Goal: Information Seeking & Learning: Learn about a topic

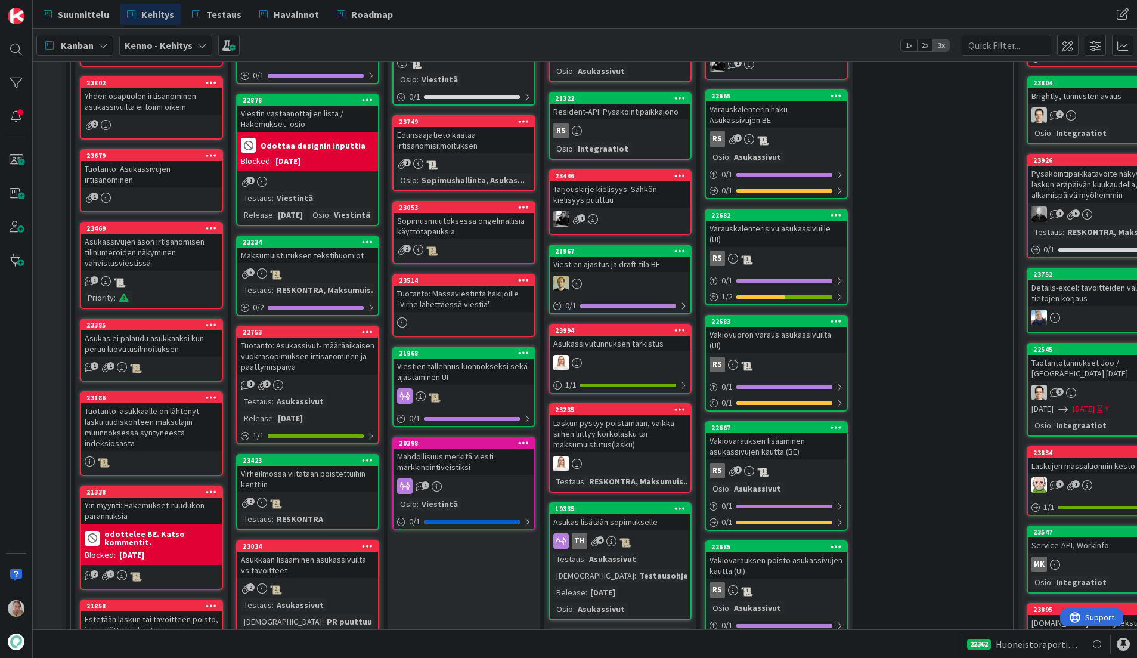
scroll to position [505, 0]
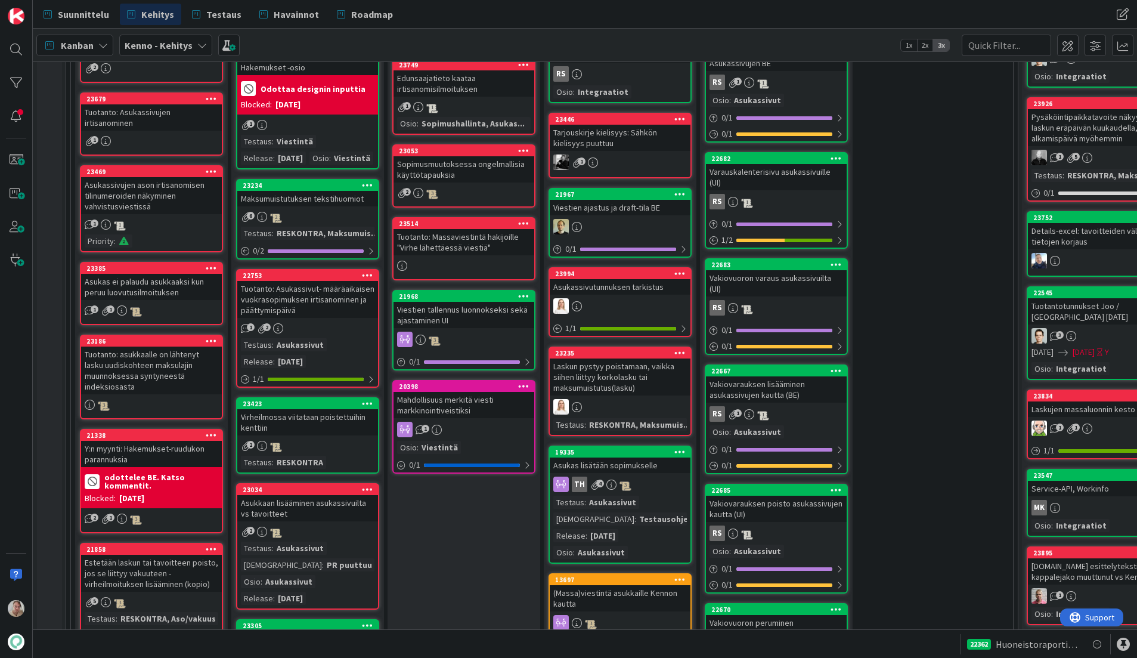
click at [286, 206] on div "Maksumuistutuksen tekstihuomiot" at bounding box center [307, 199] width 141 height 16
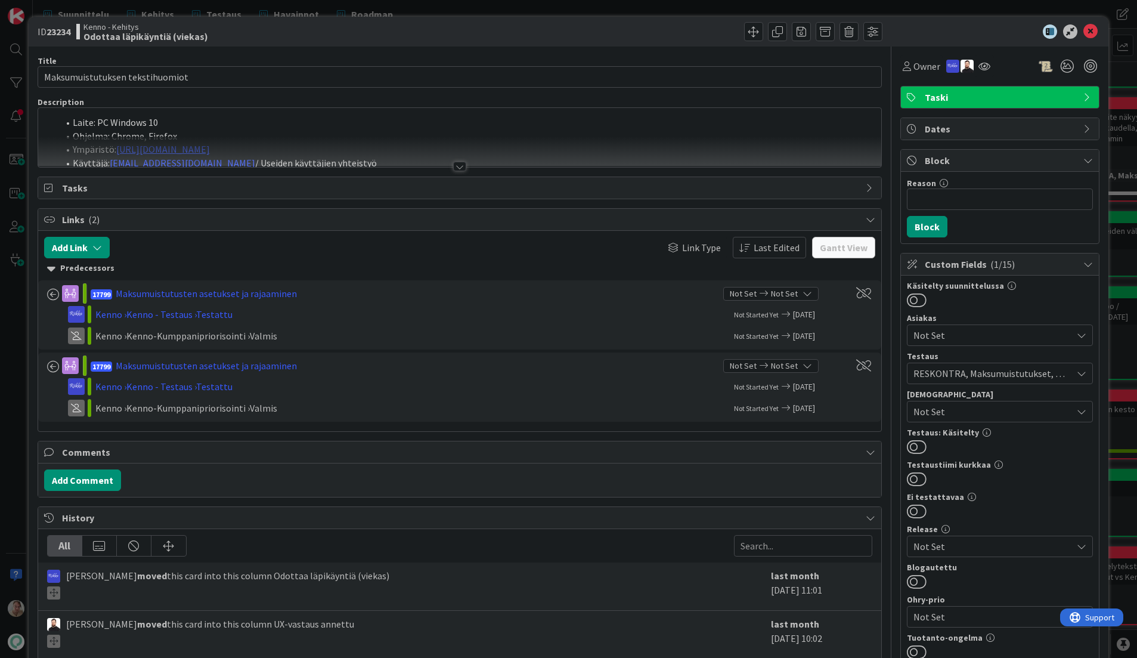
click at [382, 153] on div at bounding box center [460, 152] width 844 height 30
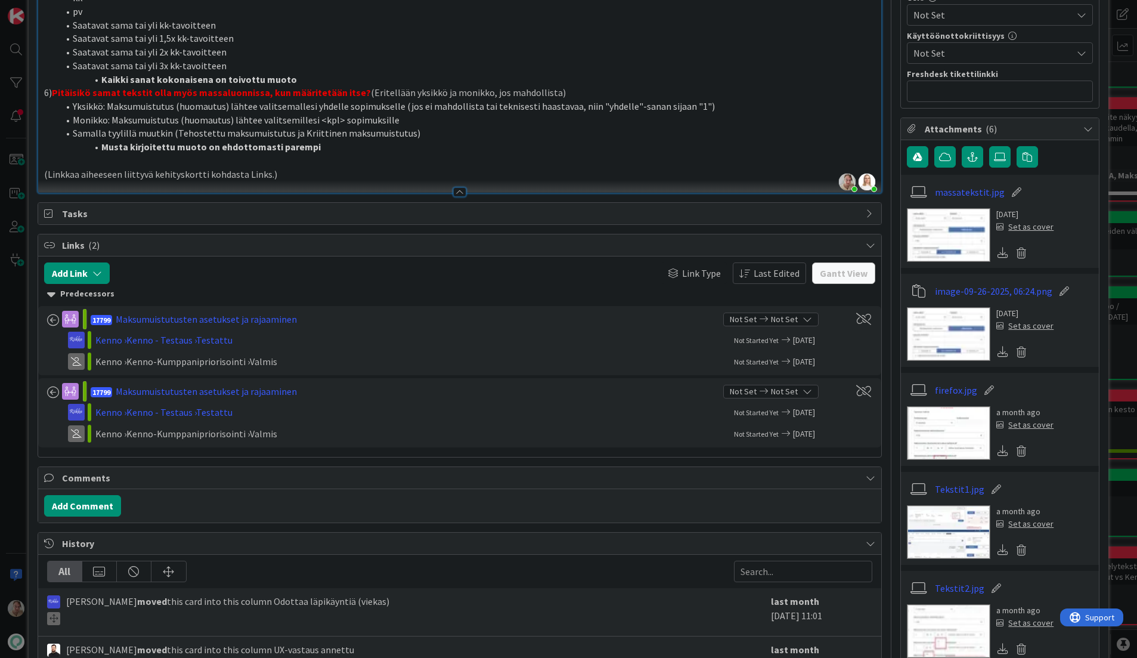
scroll to position [721, 0]
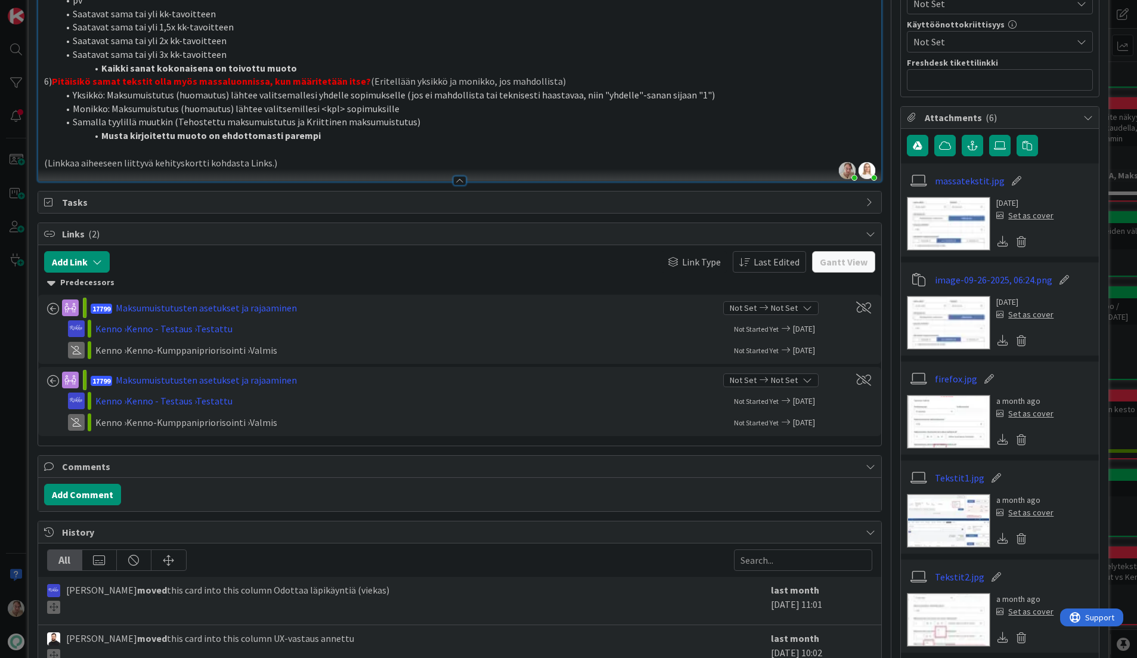
click at [925, 238] on img at bounding box center [948, 224] width 83 height 54
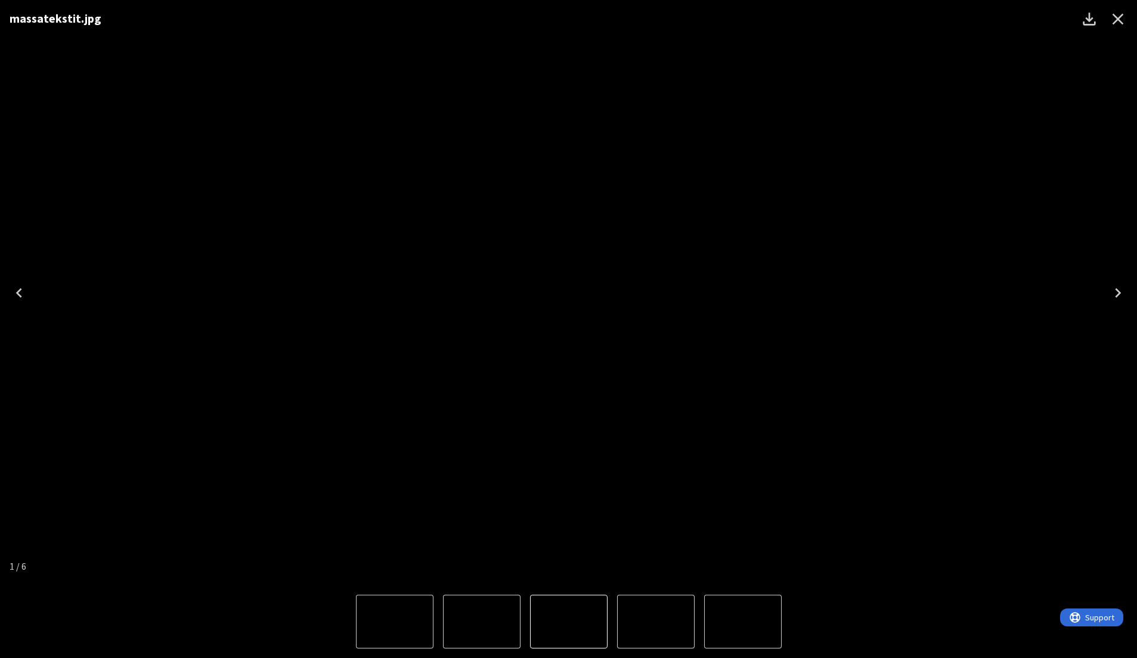
click at [1113, 290] on icon "Next" at bounding box center [1117, 292] width 19 height 19
click at [1112, 20] on icon "Close" at bounding box center [1117, 19] width 19 height 19
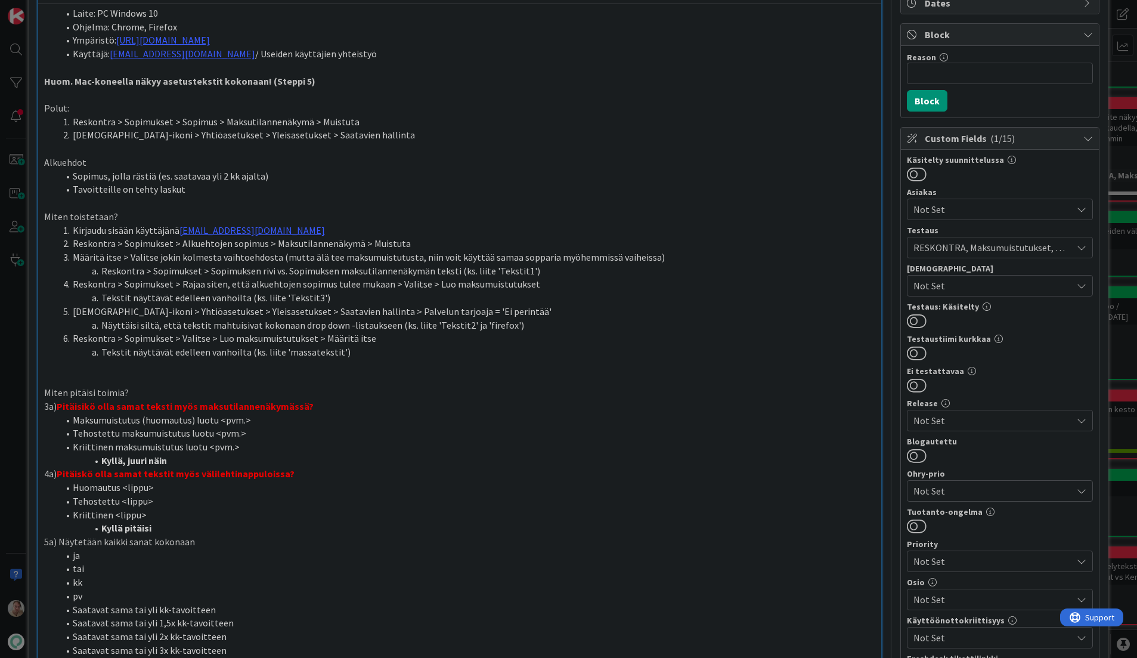
scroll to position [0, 0]
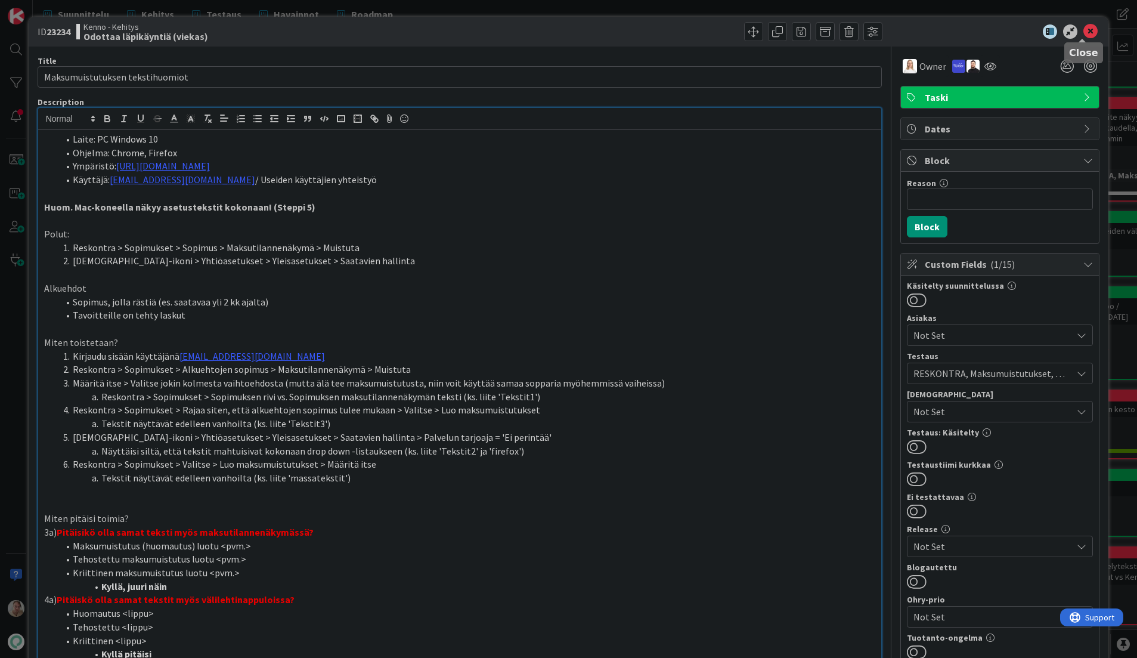
click at [1083, 33] on icon at bounding box center [1090, 31] width 14 height 14
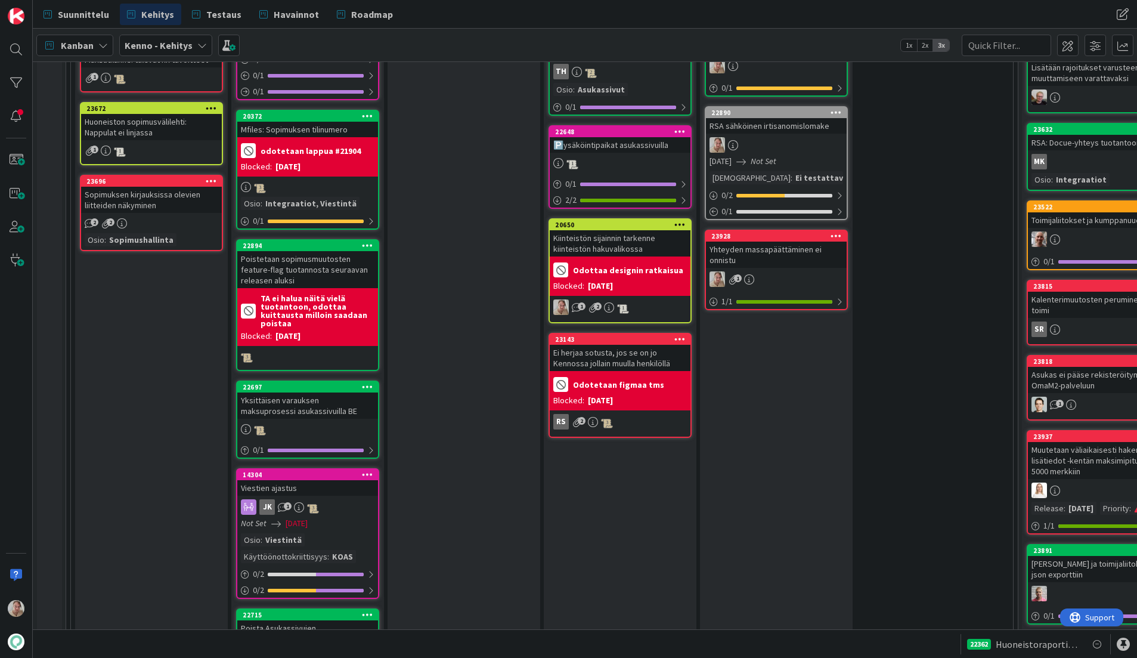
scroll to position [1213, 0]
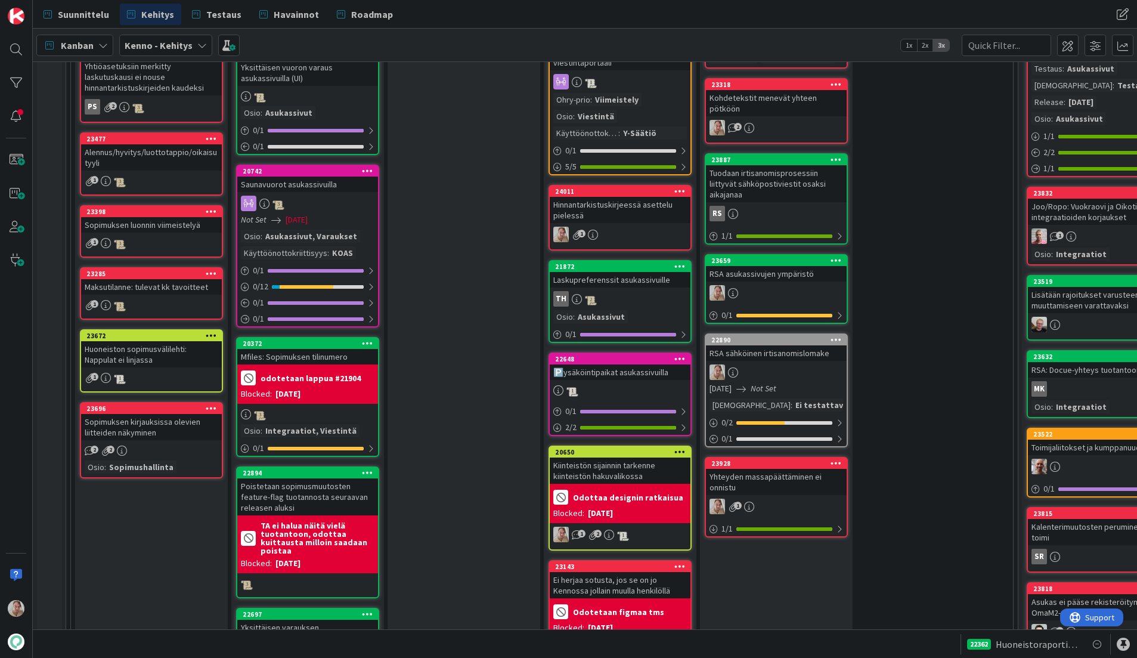
click at [819, 266] on div "RSA asukassivujen ympäristö" at bounding box center [776, 274] width 141 height 16
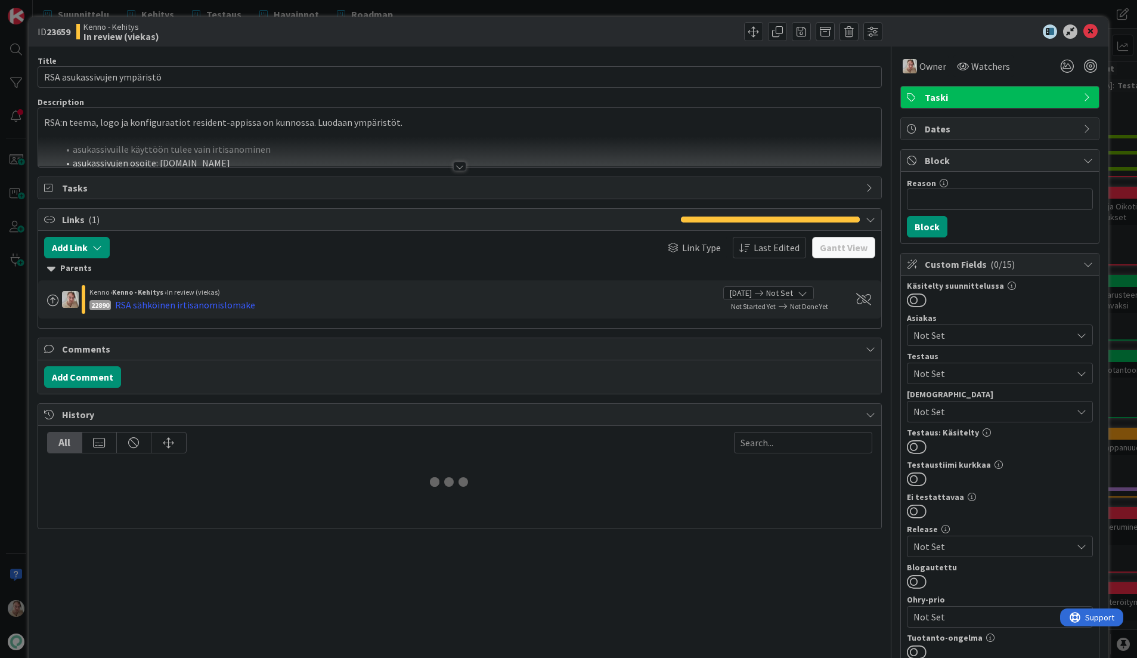
click at [415, 137] on div at bounding box center [460, 152] width 844 height 30
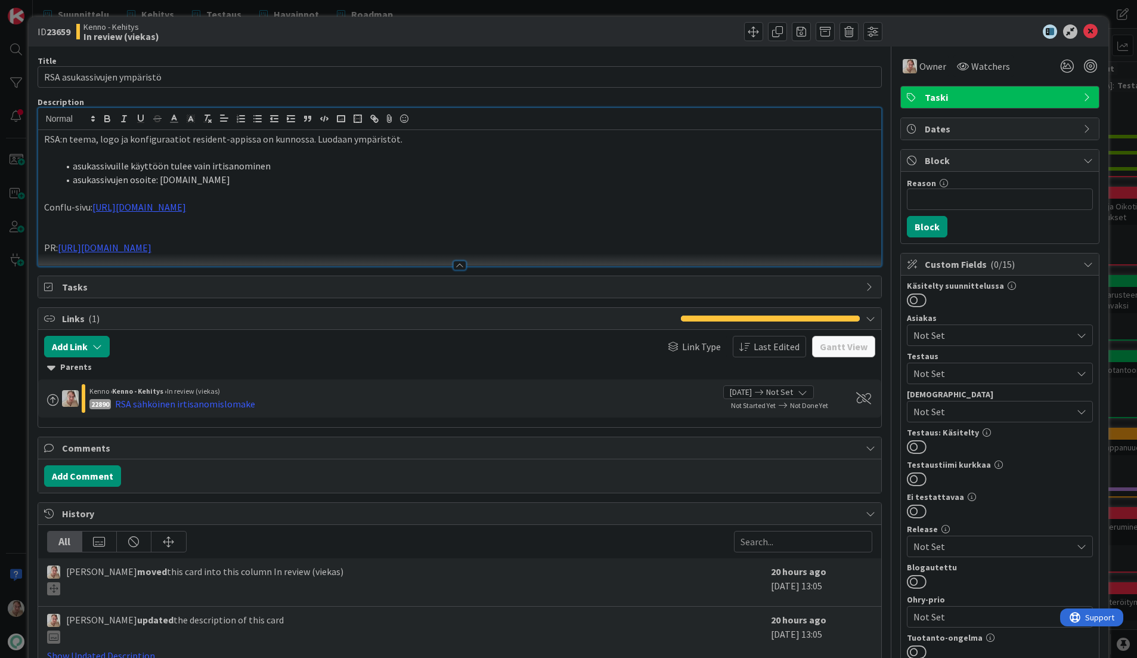
click at [292, 241] on p "PR: [URL][DOMAIN_NAME]" at bounding box center [460, 248] width 832 height 14
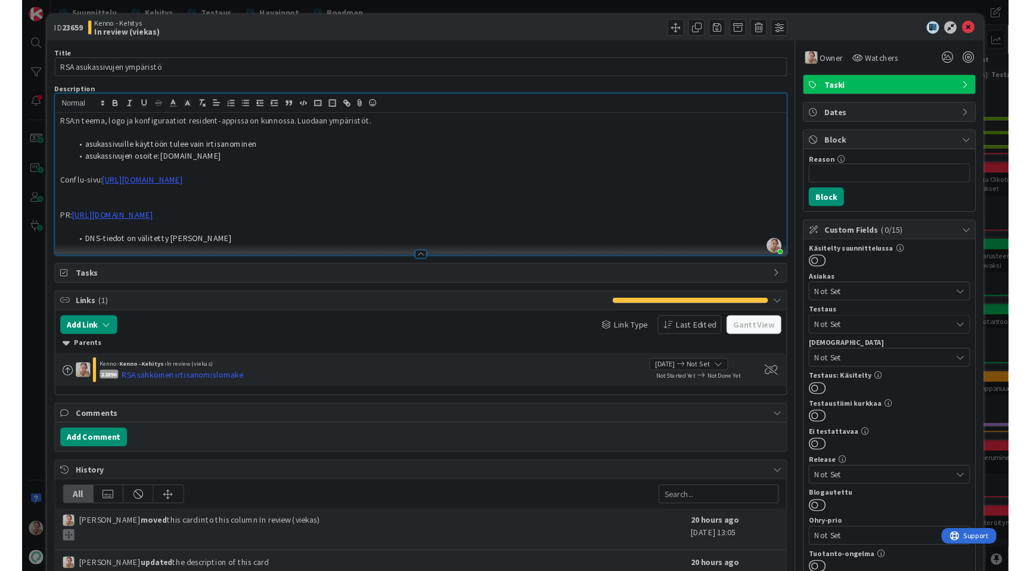
scroll to position [1213, 0]
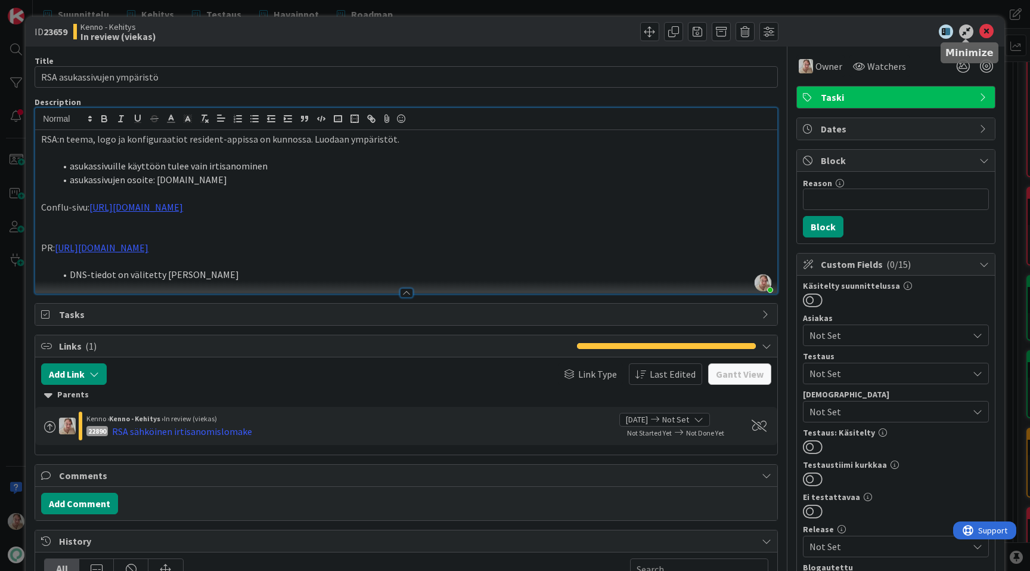
click at [967, 30] on icon at bounding box center [966, 31] width 14 height 14
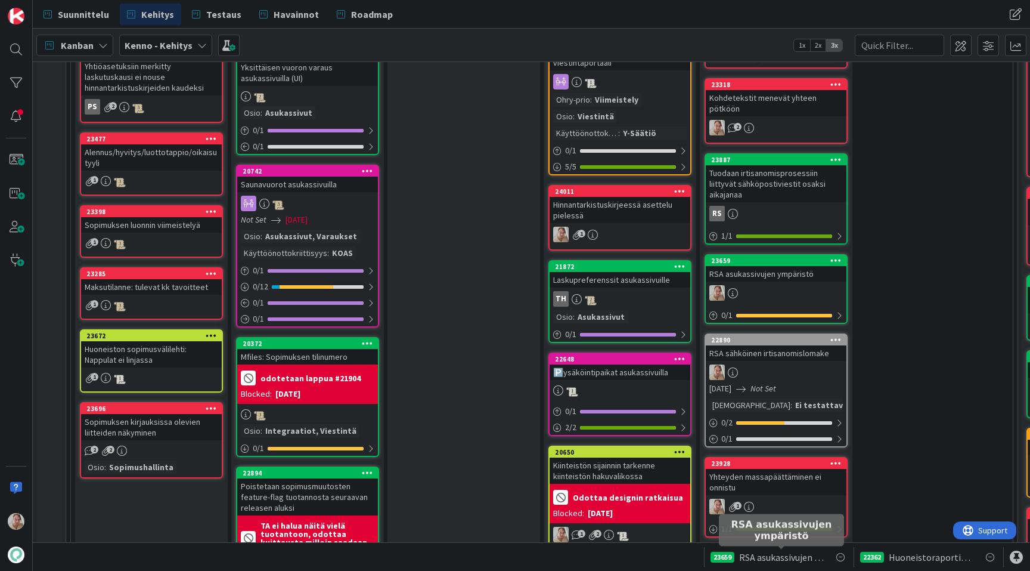
click at [779, 559] on span "RSA asukassivujen ympäristö" at bounding box center [781, 557] width 85 height 14
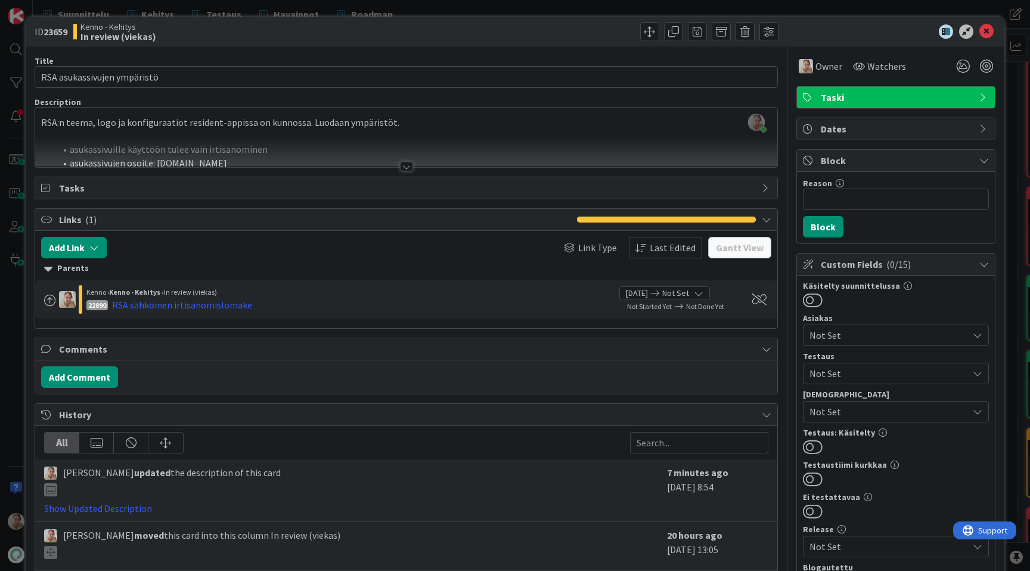
click at [600, 140] on div at bounding box center [406, 152] width 742 height 30
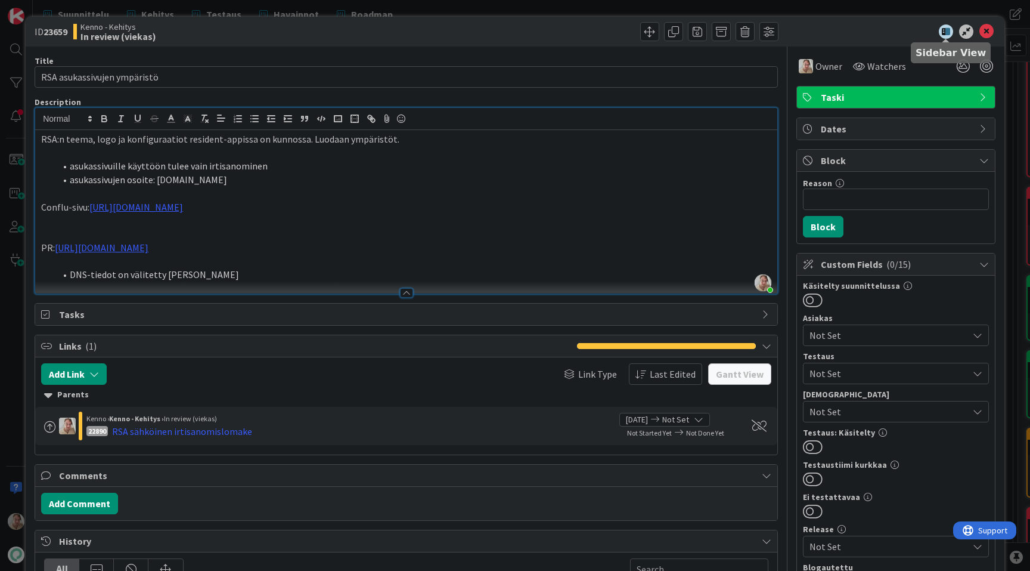
click at [940, 35] on icon at bounding box center [946, 31] width 14 height 14
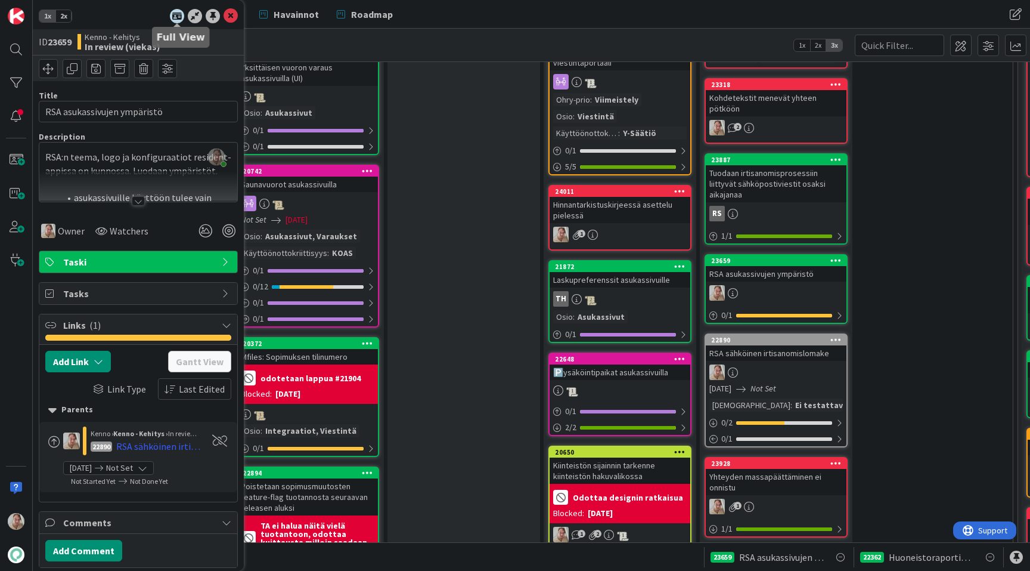
click at [179, 16] on icon at bounding box center [177, 16] width 14 height 14
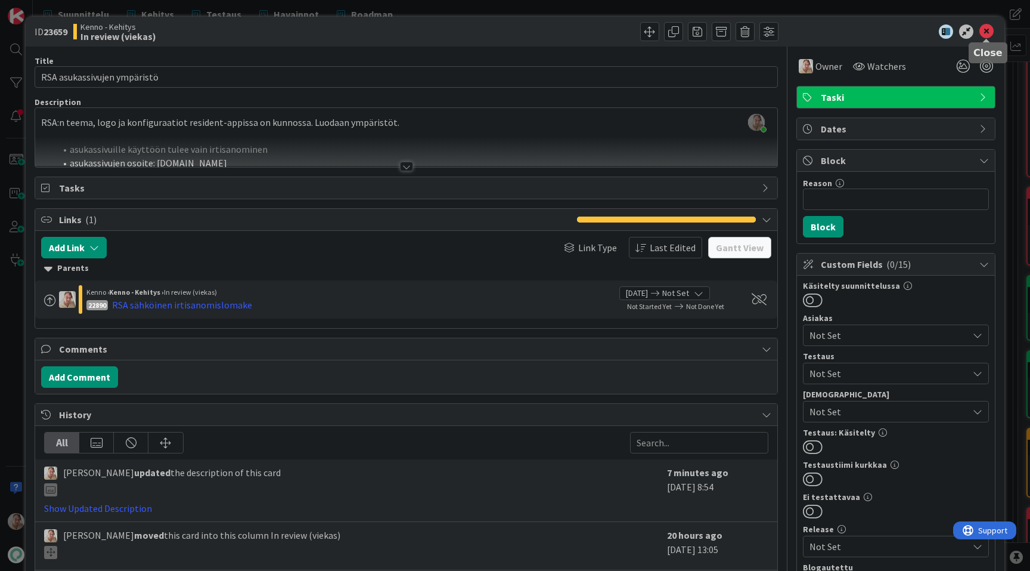
click at [987, 27] on icon at bounding box center [987, 31] width 14 height 14
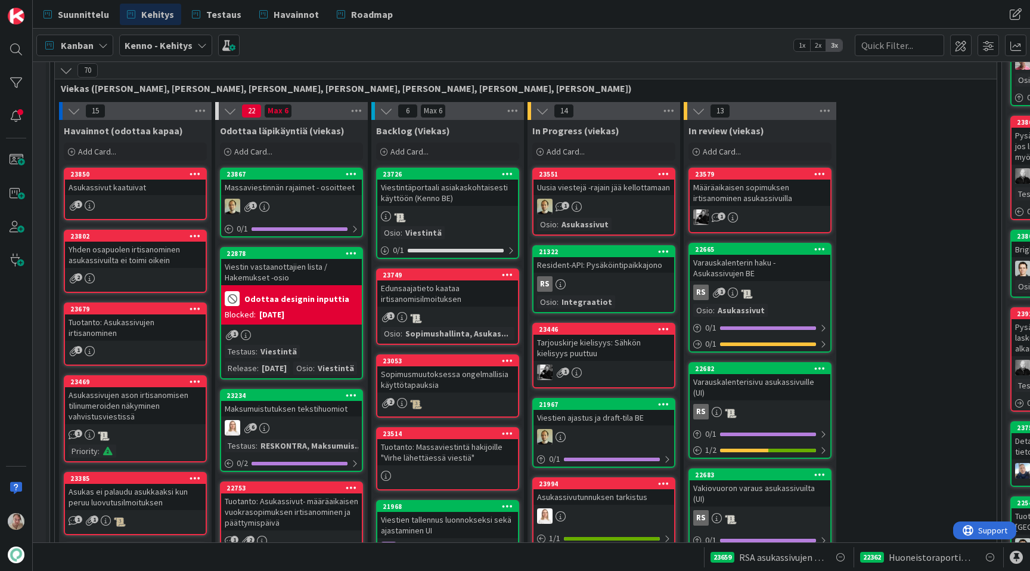
scroll to position [303, 16]
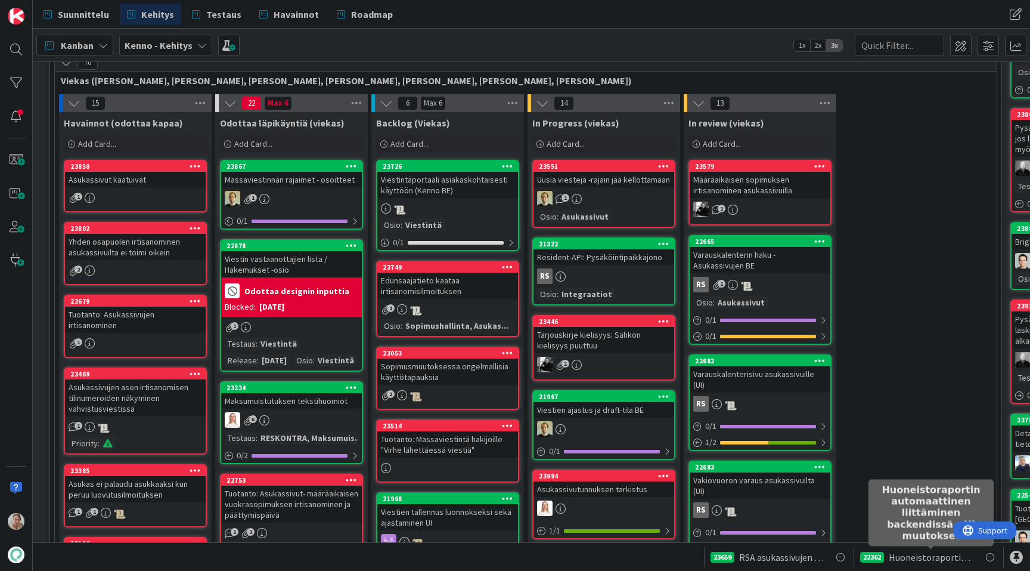
click at [911, 550] on span "Huoneistoraportin automaattinen liittäminen backendissä - UI muutokset" at bounding box center [931, 557] width 85 height 14
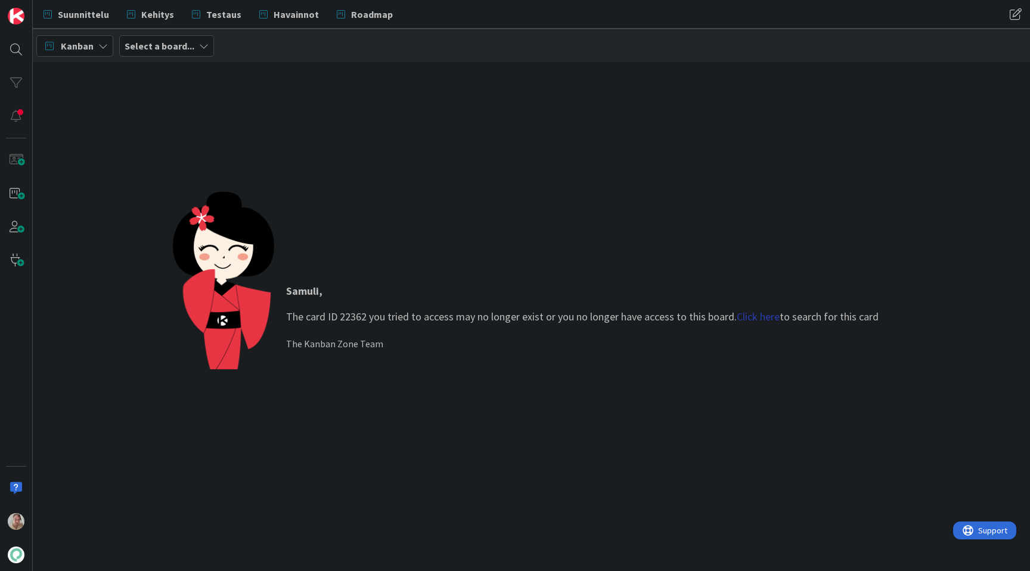
click at [762, 312] on link "Click here" at bounding box center [758, 316] width 43 height 14
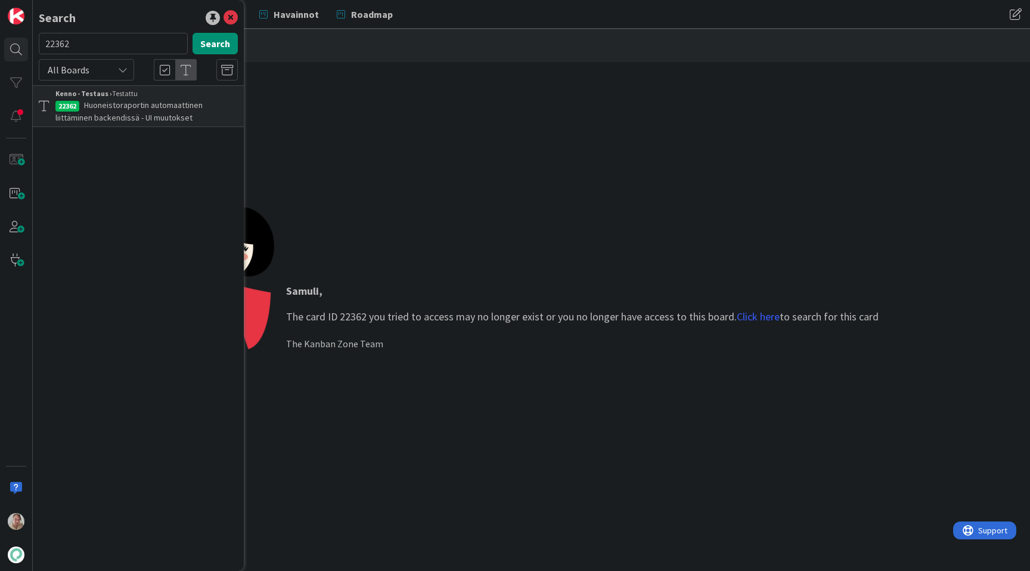
click at [126, 113] on span "Huoneistoraportin automaattinen liittäminen backendissä - UI muutokset" at bounding box center [128, 111] width 147 height 23
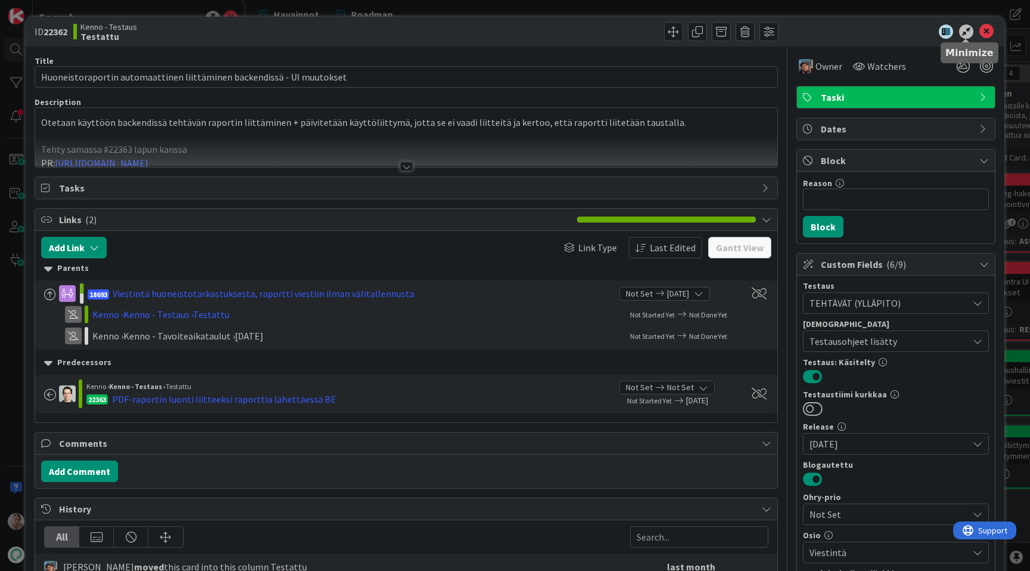
click at [968, 32] on icon at bounding box center [966, 31] width 14 height 14
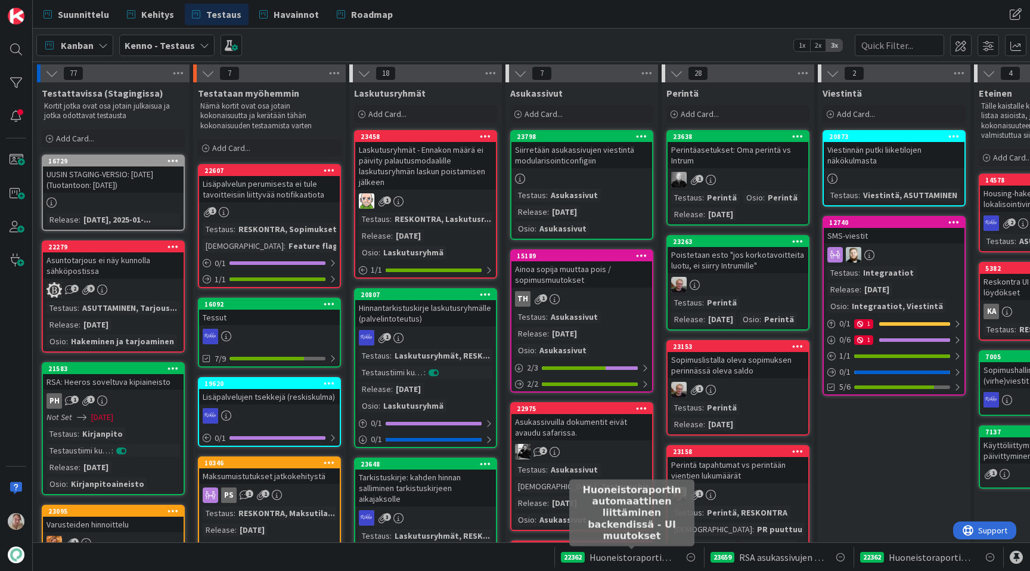
click at [675, 558] on div "22362 Huoneistoraportin automaattinen liittäminen backendissä - UI muutokset" at bounding box center [629, 557] width 137 height 20
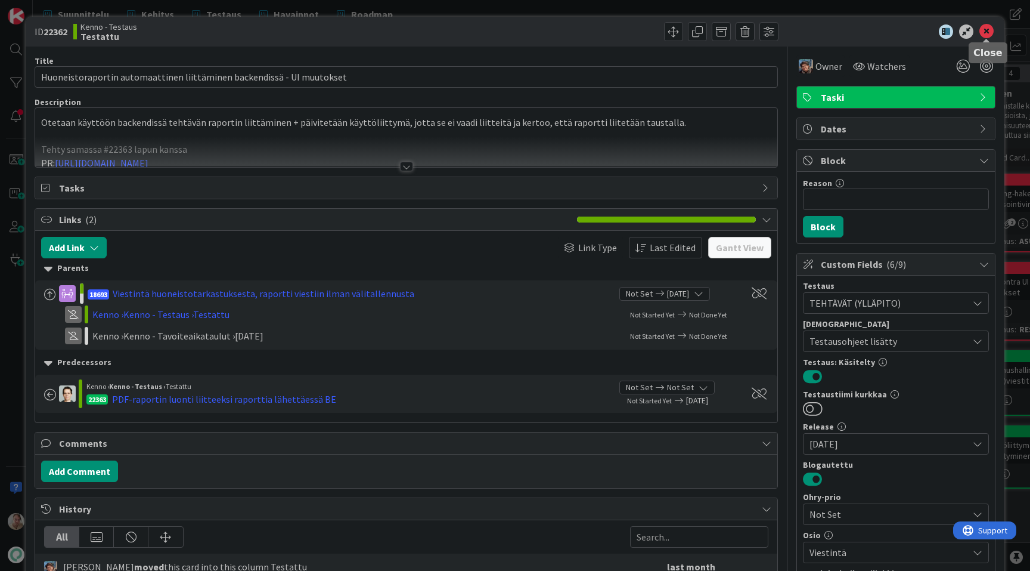
click at [989, 30] on icon at bounding box center [987, 31] width 14 height 14
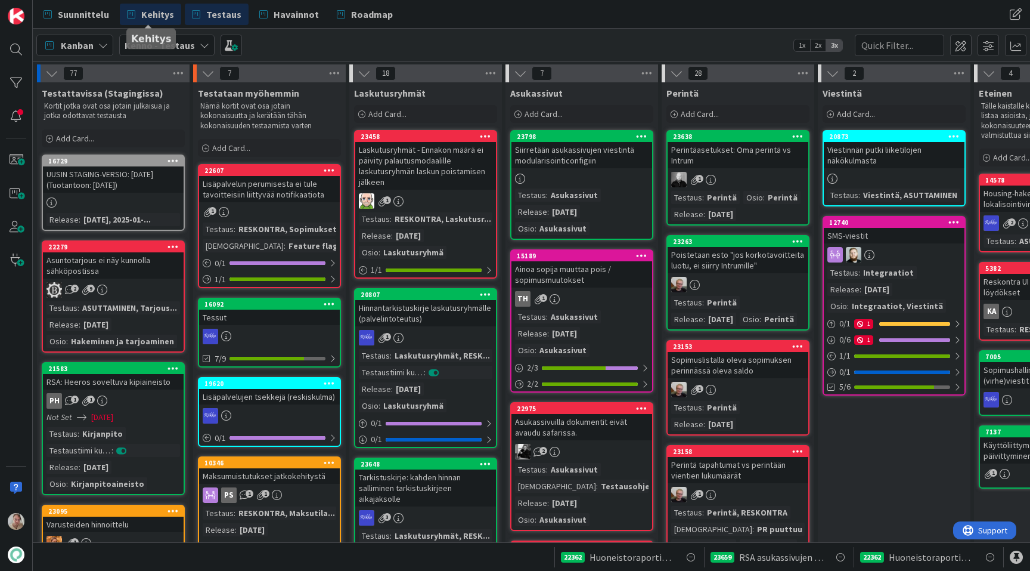
click at [162, 17] on span "Kehitys" at bounding box center [157, 14] width 33 height 14
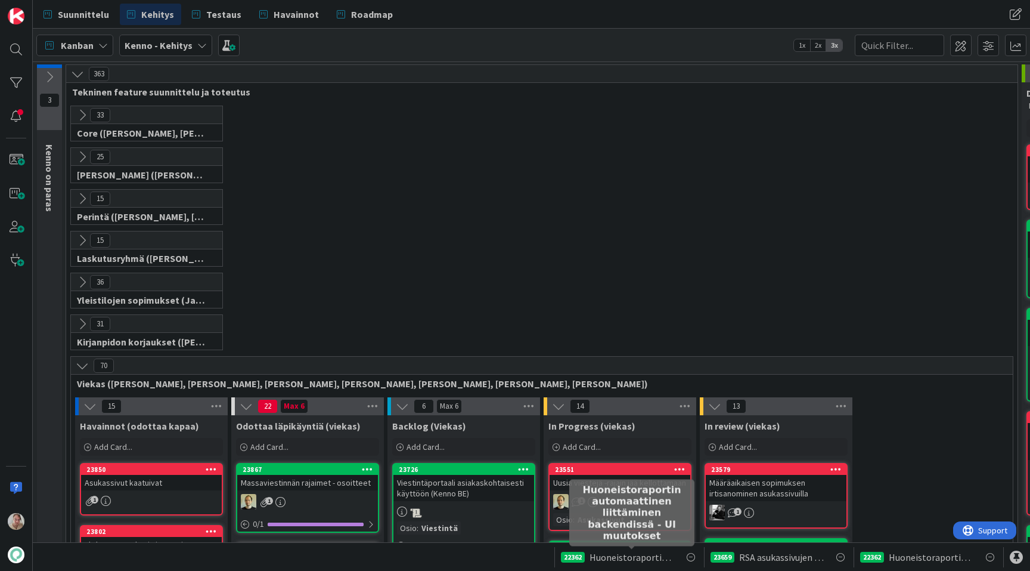
click at [658, 552] on span "Huoneistoraportin automaattinen liittäminen backendissä - UI muutokset" at bounding box center [632, 557] width 85 height 14
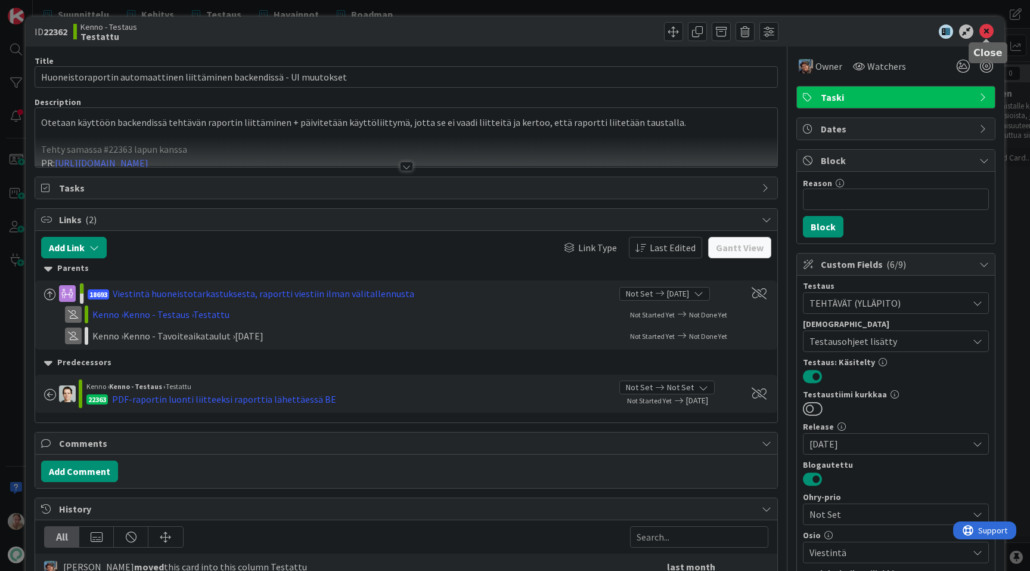
click at [987, 32] on icon at bounding box center [987, 31] width 14 height 14
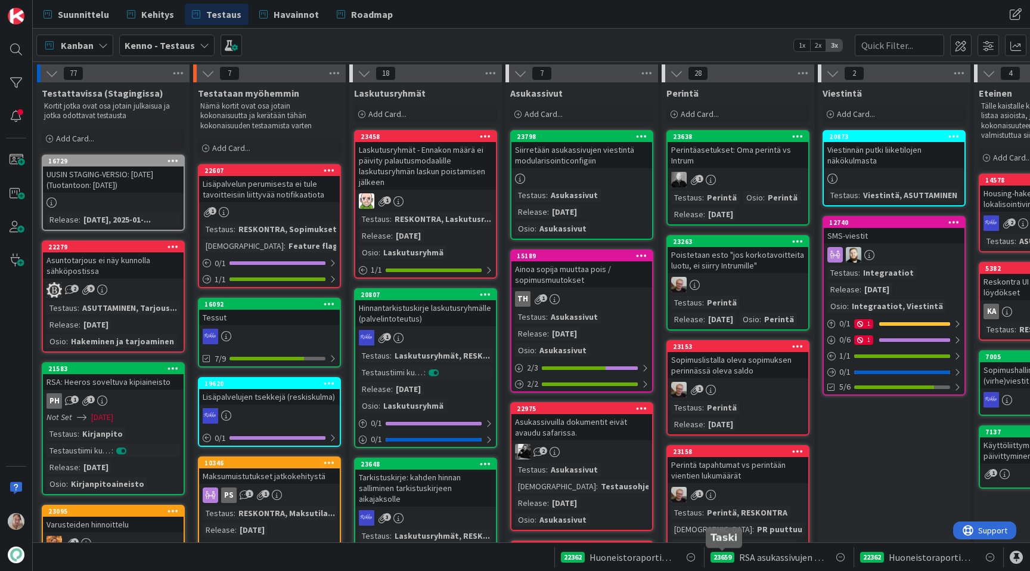
click at [734, 557] on div "23659" at bounding box center [723, 556] width 24 height 11
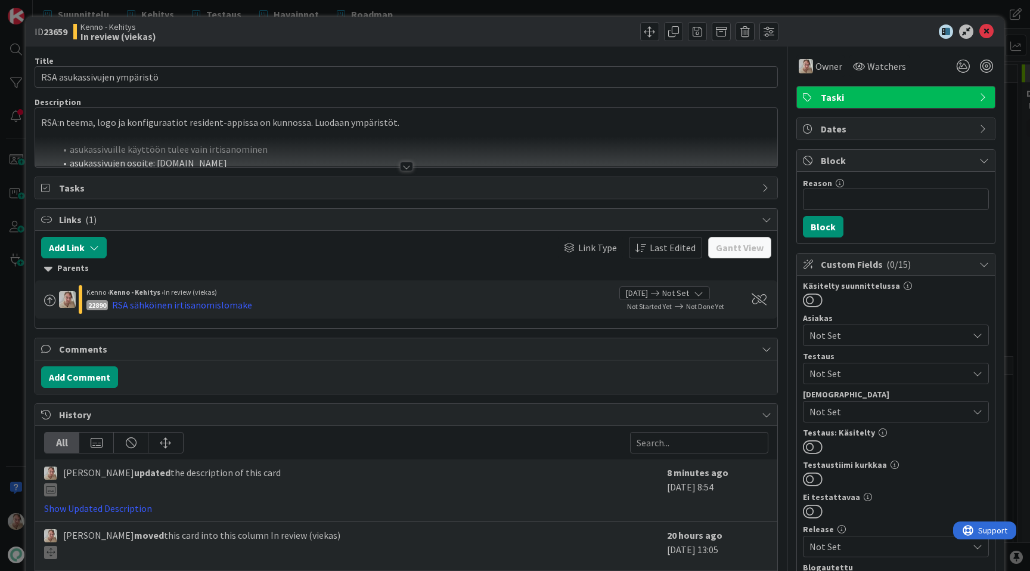
click at [978, 38] on div at bounding box center [890, 31] width 211 height 14
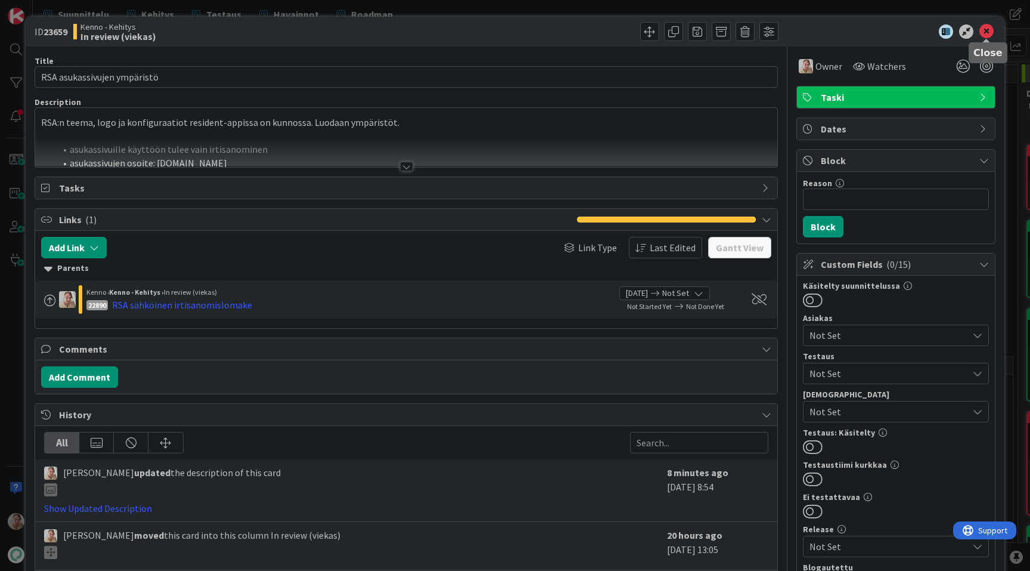
click at [988, 35] on icon at bounding box center [987, 31] width 14 height 14
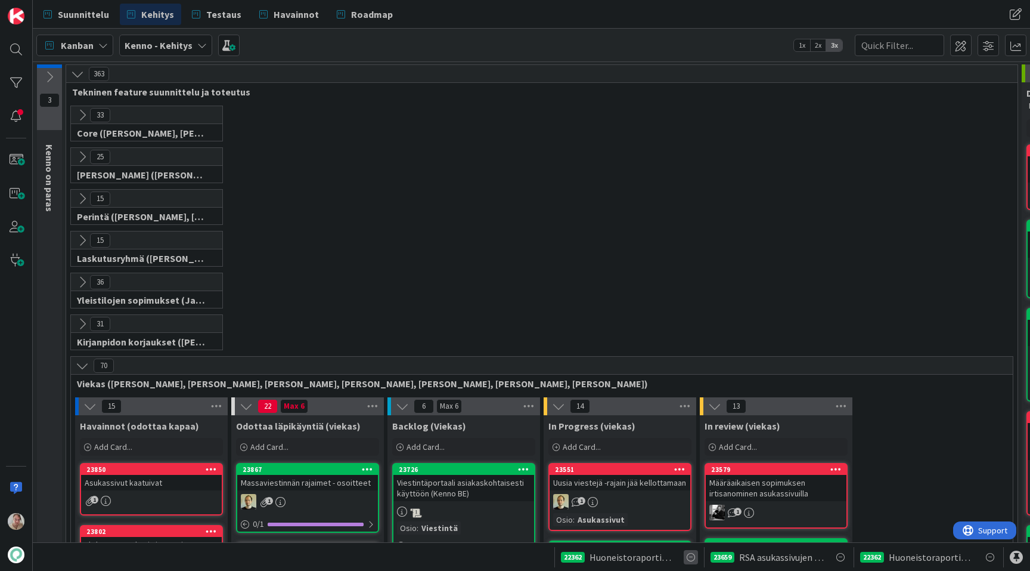
click at [693, 556] on icon at bounding box center [691, 557] width 14 height 14
click at [844, 556] on icon at bounding box center [840, 557] width 14 height 14
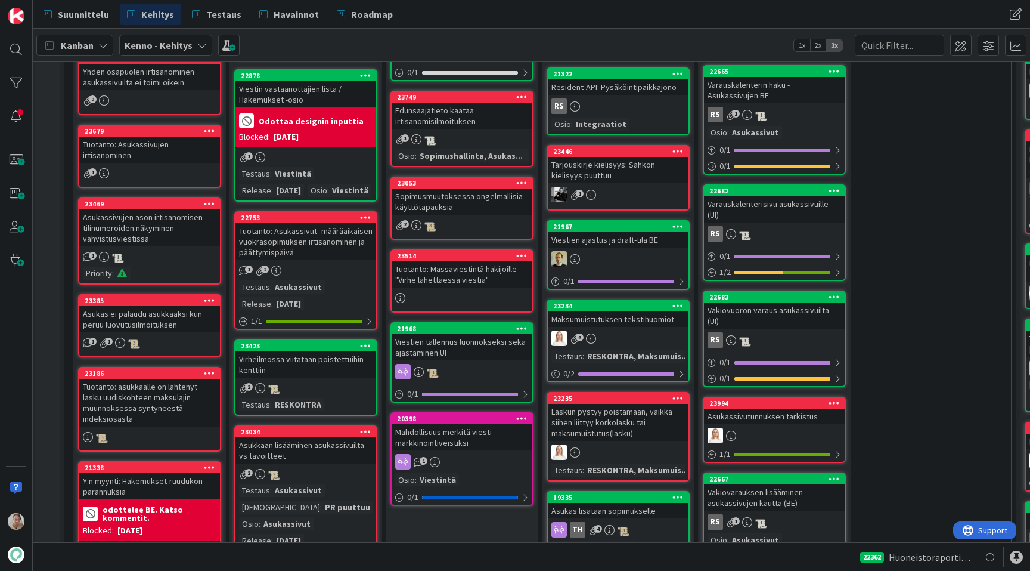
scroll to position [472, 2]
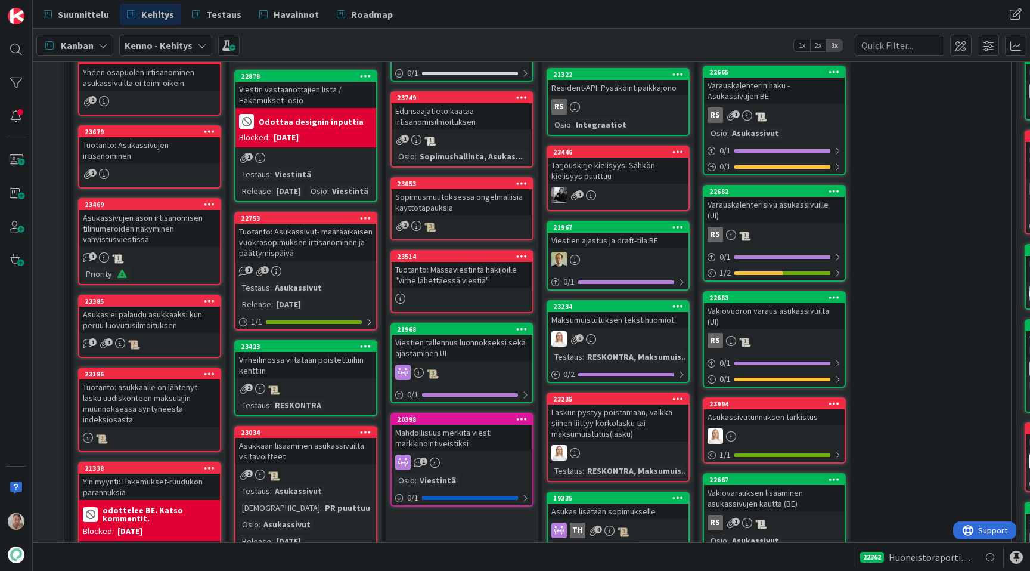
click at [622, 165] on div "Tarjouskirje kielisyys: Sähkön kielisyys puuttuu" at bounding box center [618, 170] width 141 height 26
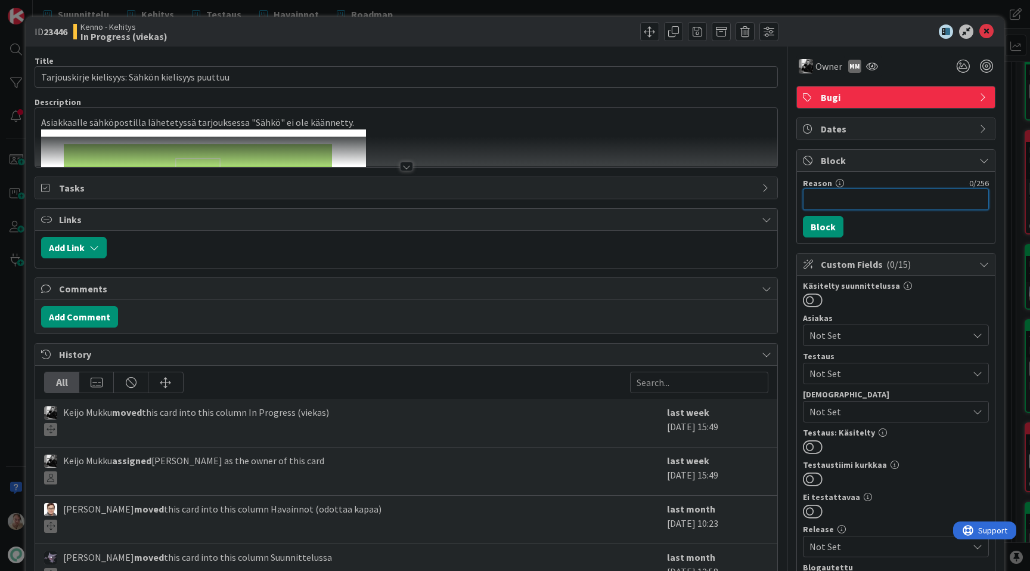
click at [854, 201] on input "Reason" at bounding box center [896, 198] width 186 height 21
type input "Maksulajien käännökset on tulossa?"
click at [827, 222] on button "Block" at bounding box center [823, 226] width 41 height 21
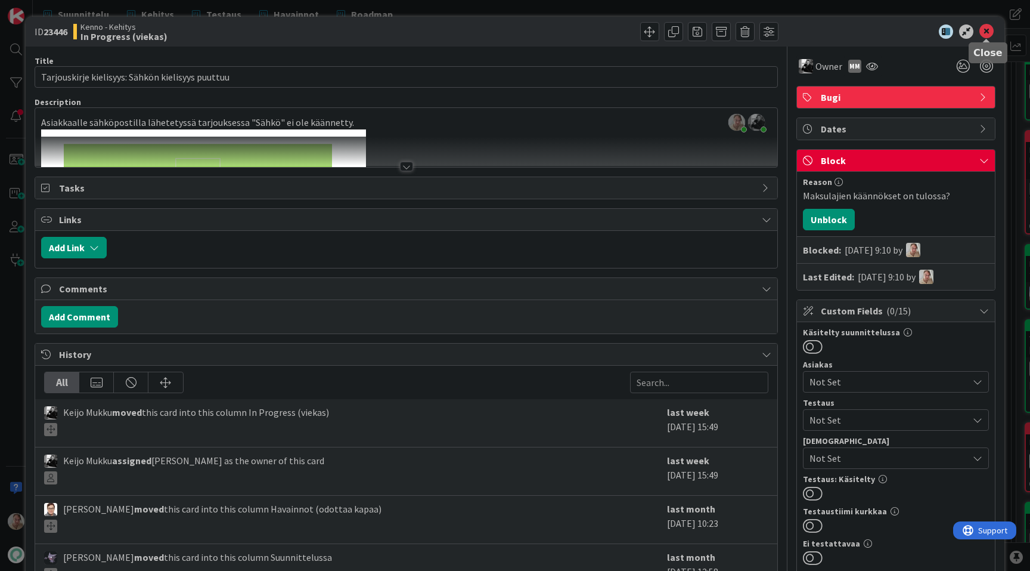
click at [984, 31] on icon at bounding box center [987, 31] width 14 height 14
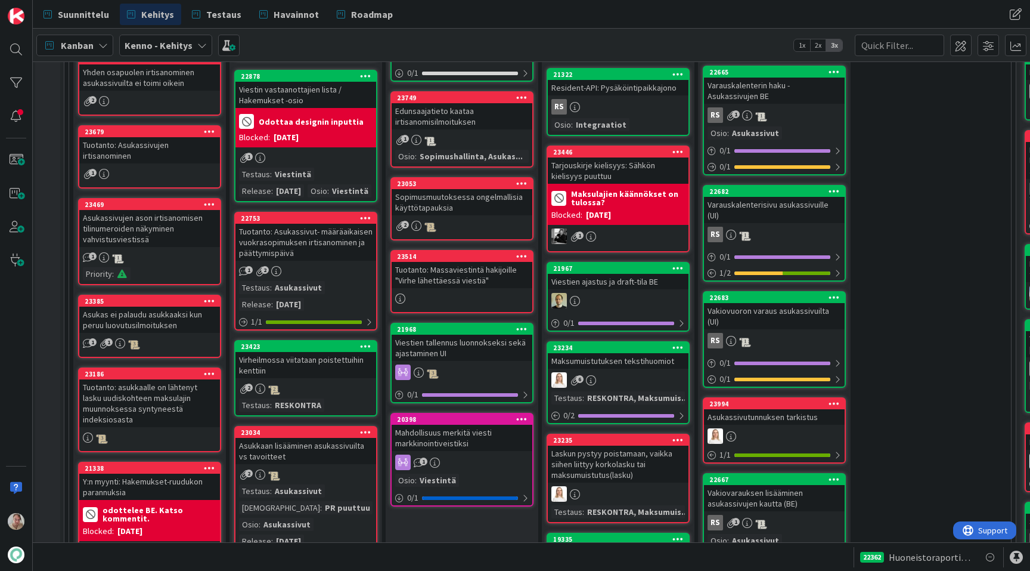
click at [318, 254] on div "Tuotanto: Asukassivut- määräaikaisen vuokrasopimuksen irtisanominen ja päättymi…" at bounding box center [305, 242] width 141 height 37
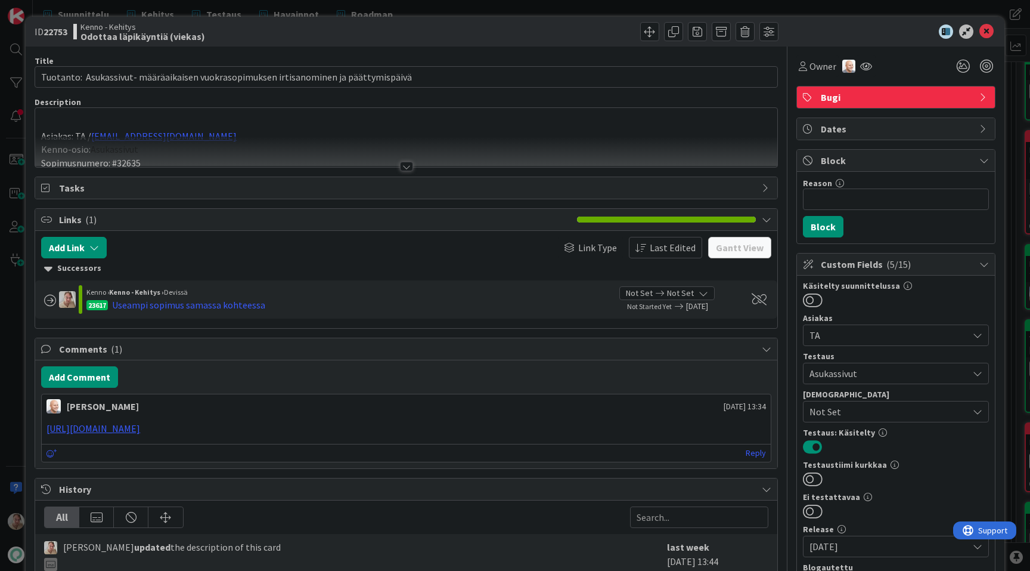
click at [411, 142] on div at bounding box center [406, 152] width 742 height 30
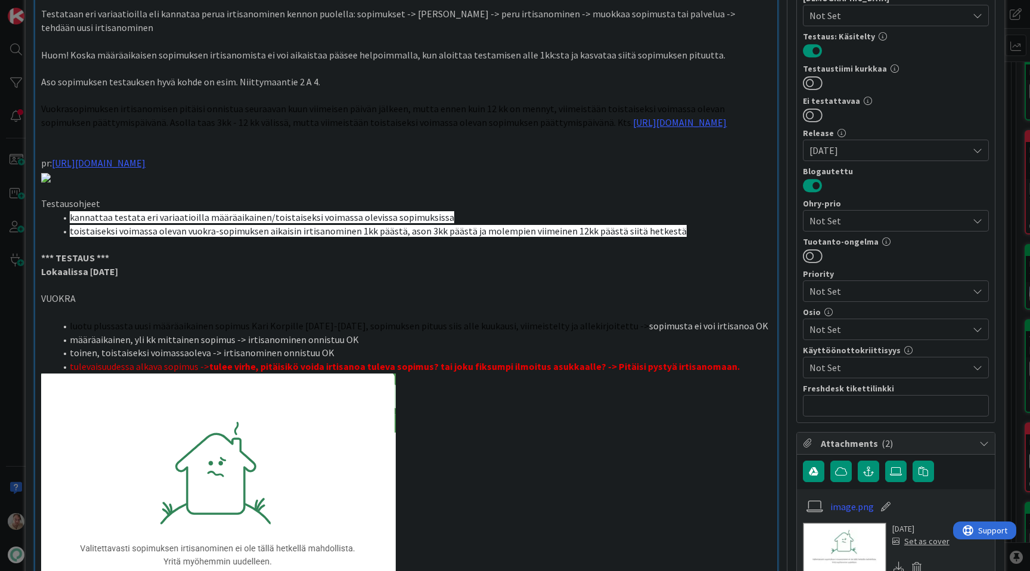
scroll to position [423, 0]
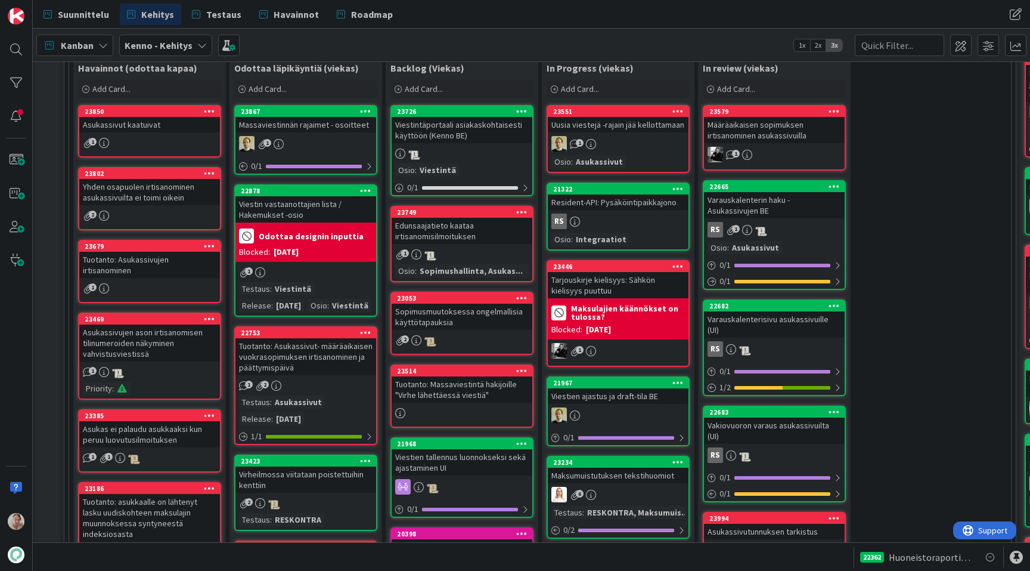
scroll to position [355, 2]
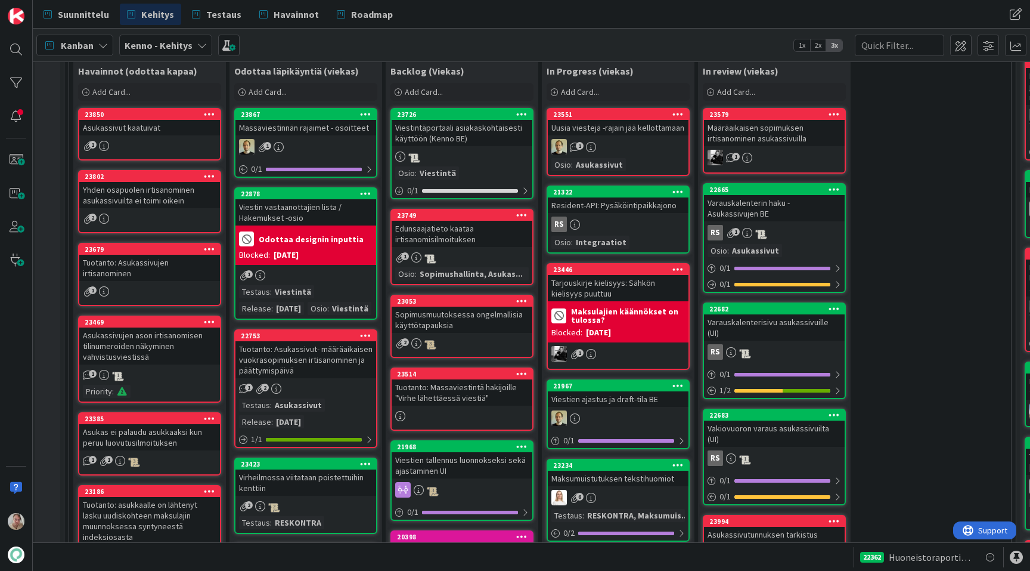
click at [129, 122] on div "Asukassivut kaatuivat" at bounding box center [149, 128] width 141 height 16
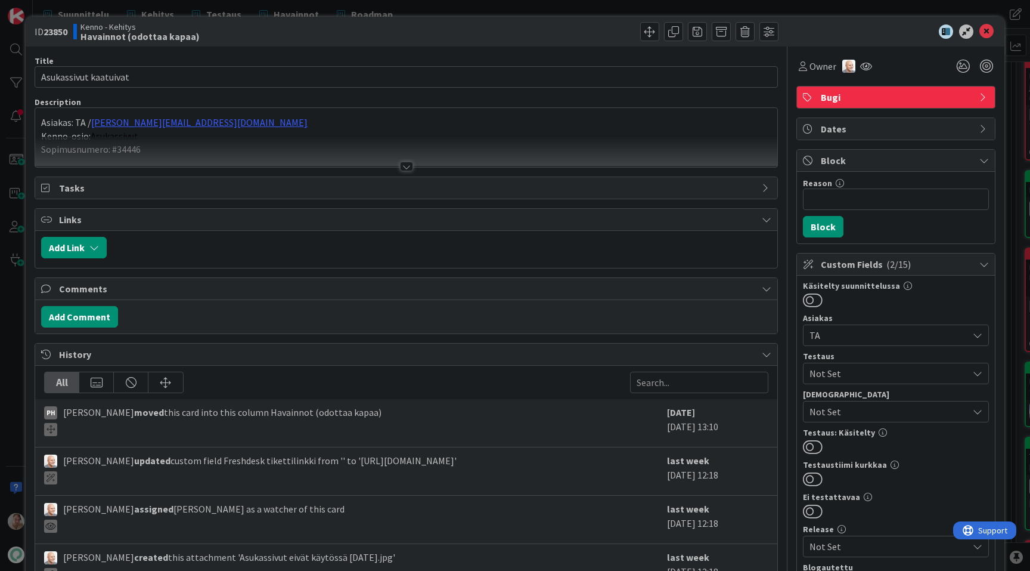
click at [356, 135] on p "Kenno-osio: Asukassivut" at bounding box center [406, 136] width 730 height 14
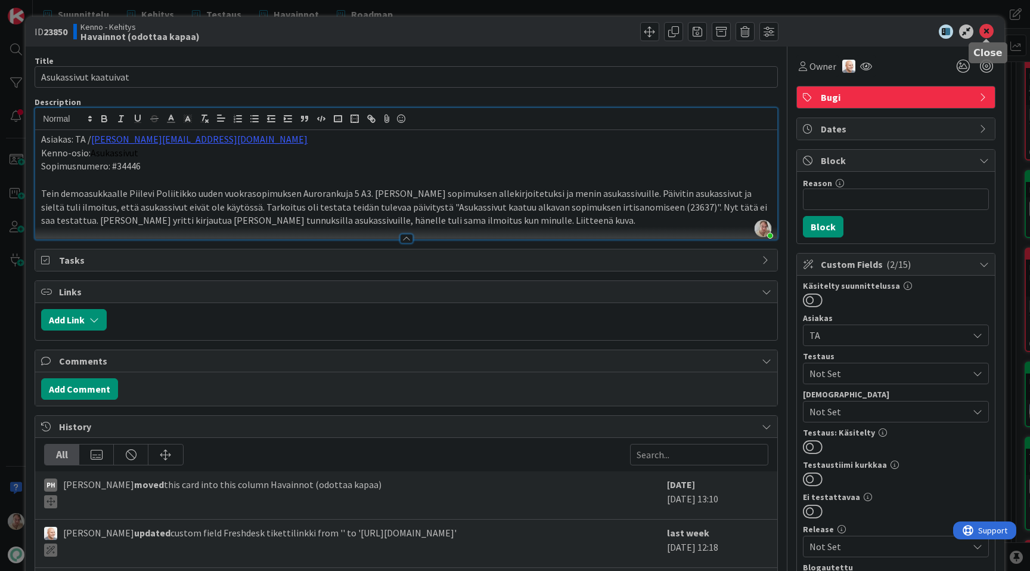
click at [987, 33] on icon at bounding box center [987, 31] width 14 height 14
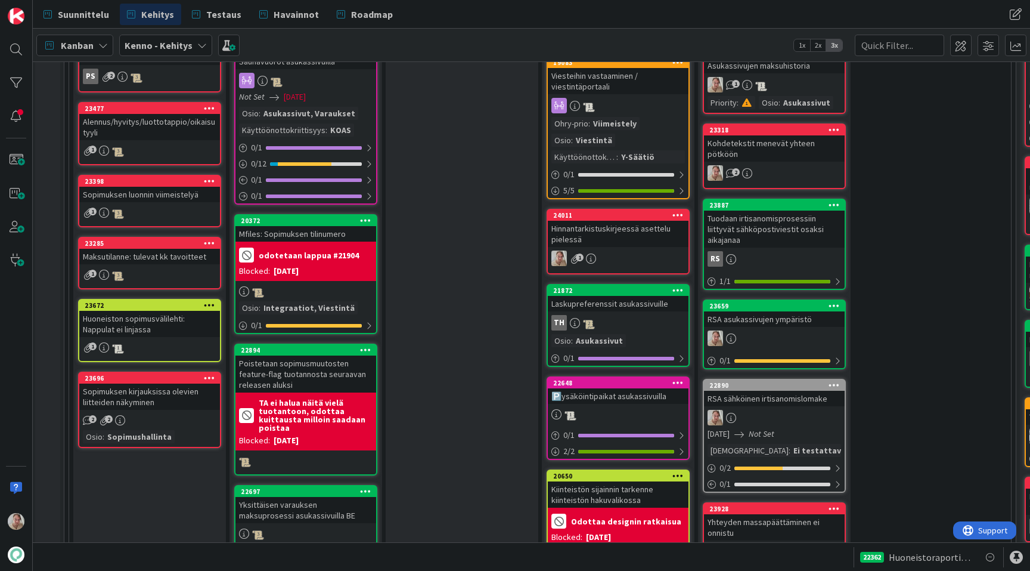
scroll to position [1249, 2]
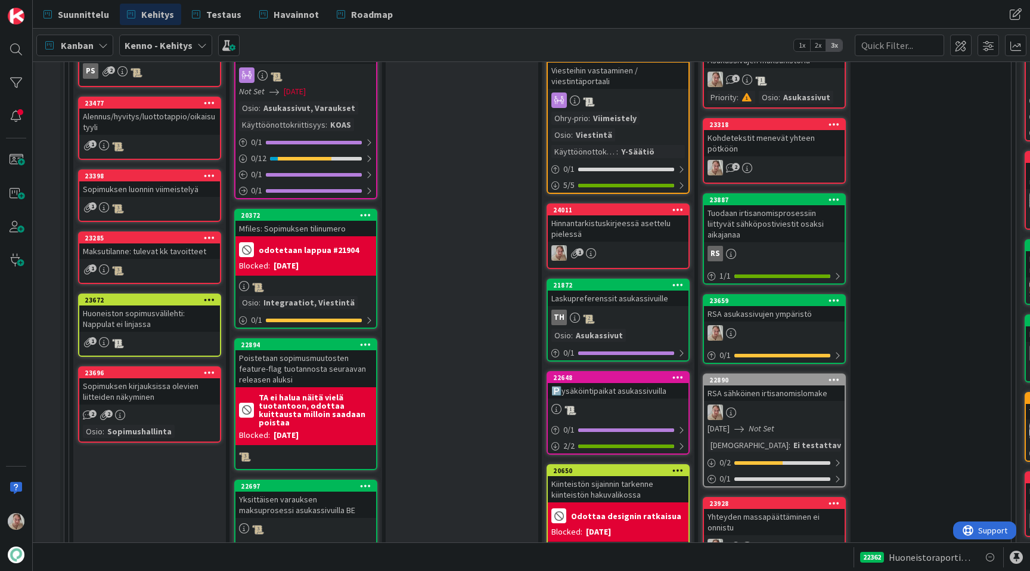
click at [172, 188] on div "Sopimuksen luonnin viimeistelyä" at bounding box center [149, 189] width 141 height 16
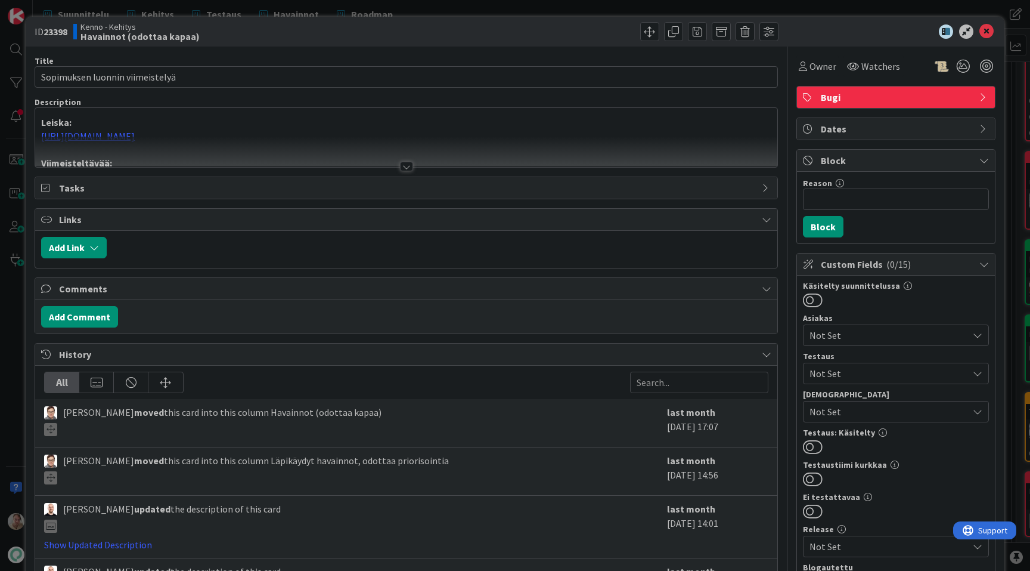
click at [323, 116] on p "Leiska:" at bounding box center [406, 123] width 730 height 14
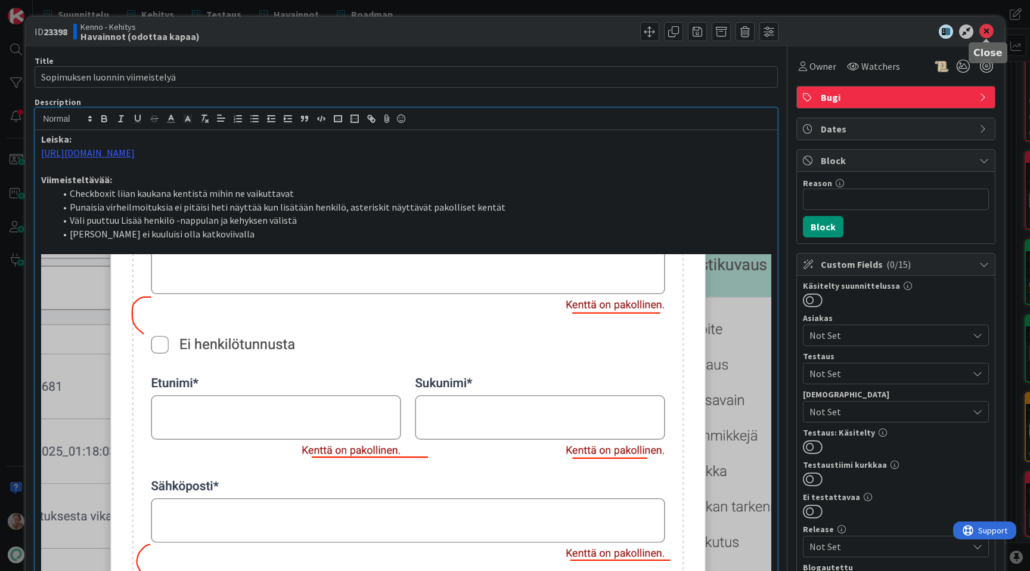
click at [986, 30] on icon at bounding box center [987, 31] width 14 height 14
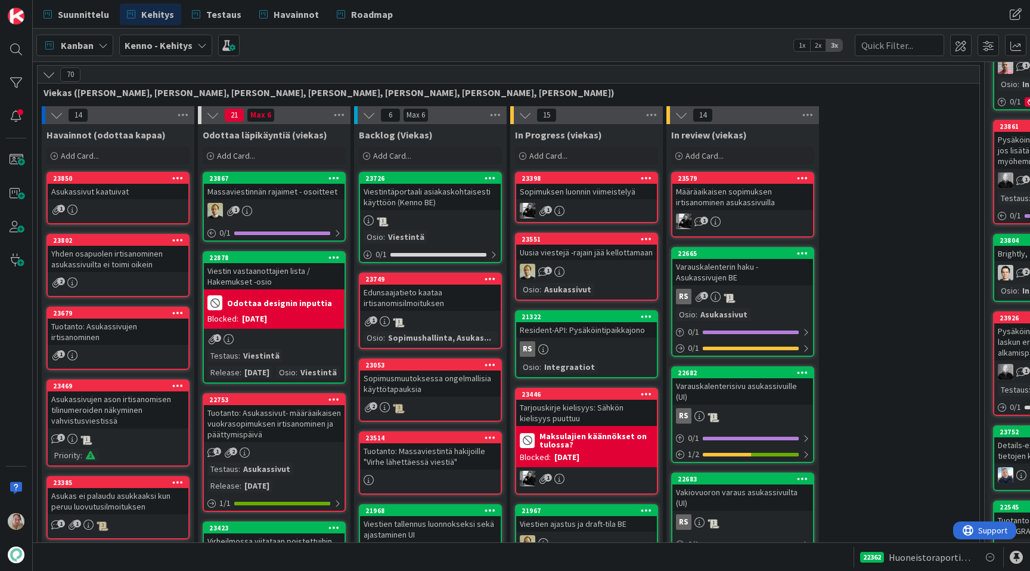
scroll to position [289, 33]
